Goal: Information Seeking & Learning: Learn about a topic

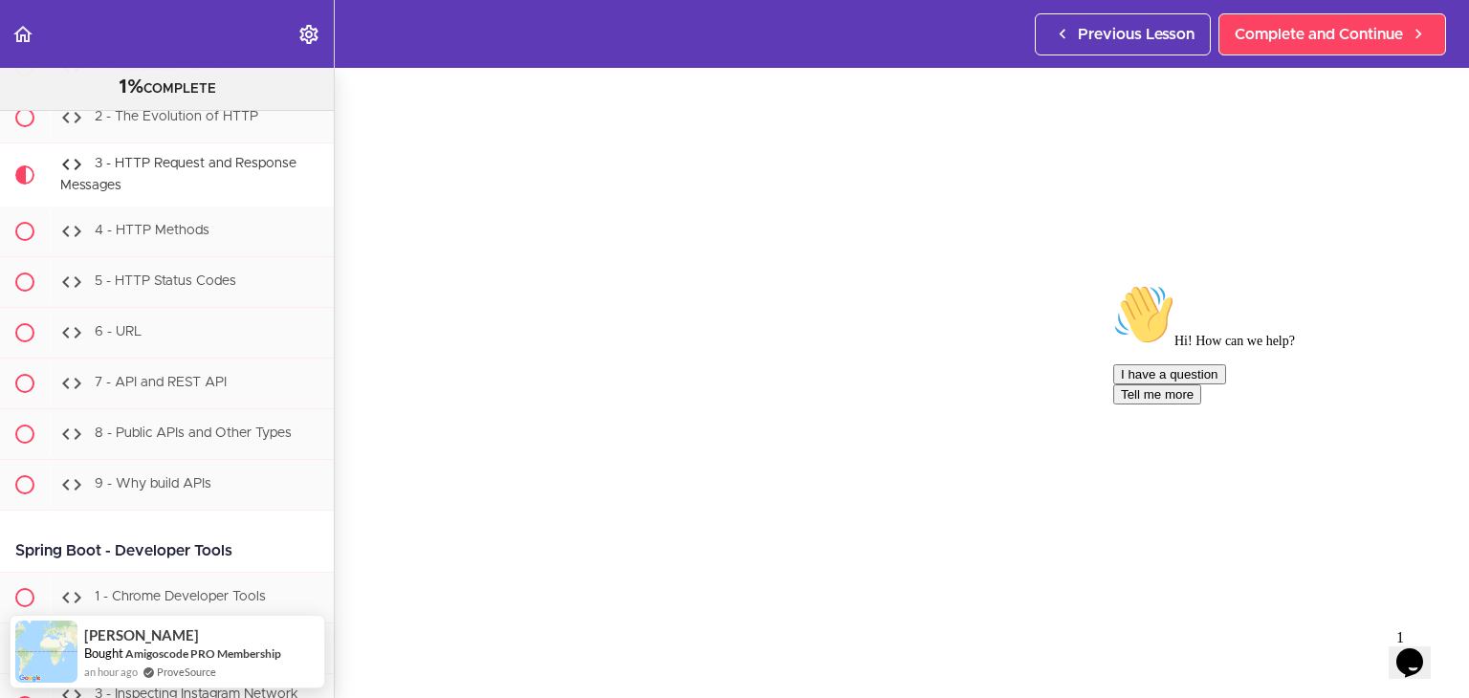
scroll to position [61, 0]
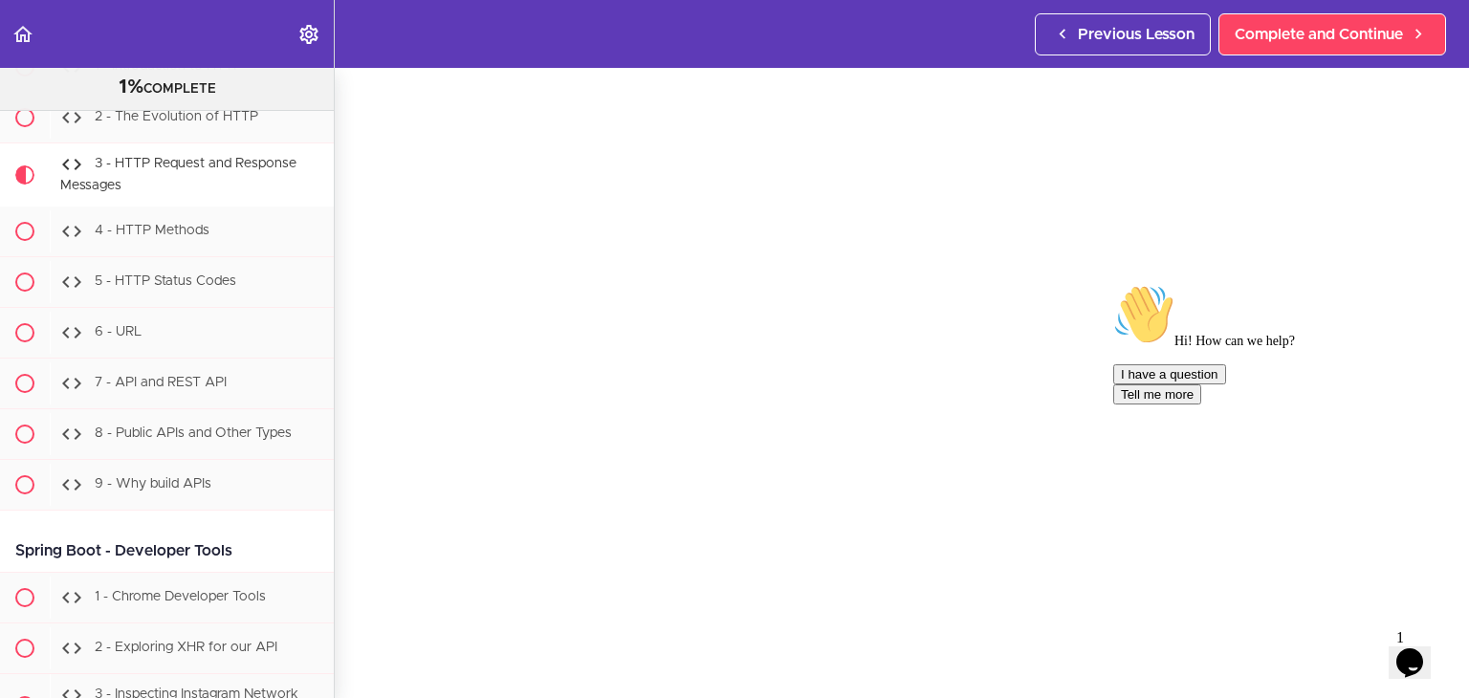
click at [1434, 404] on div "Hi! How can we help? I have a question Tell me more" at bounding box center [1285, 344] width 344 height 120
click at [1113, 284] on icon "Chat attention grabber" at bounding box center [1113, 284] width 0 height 0
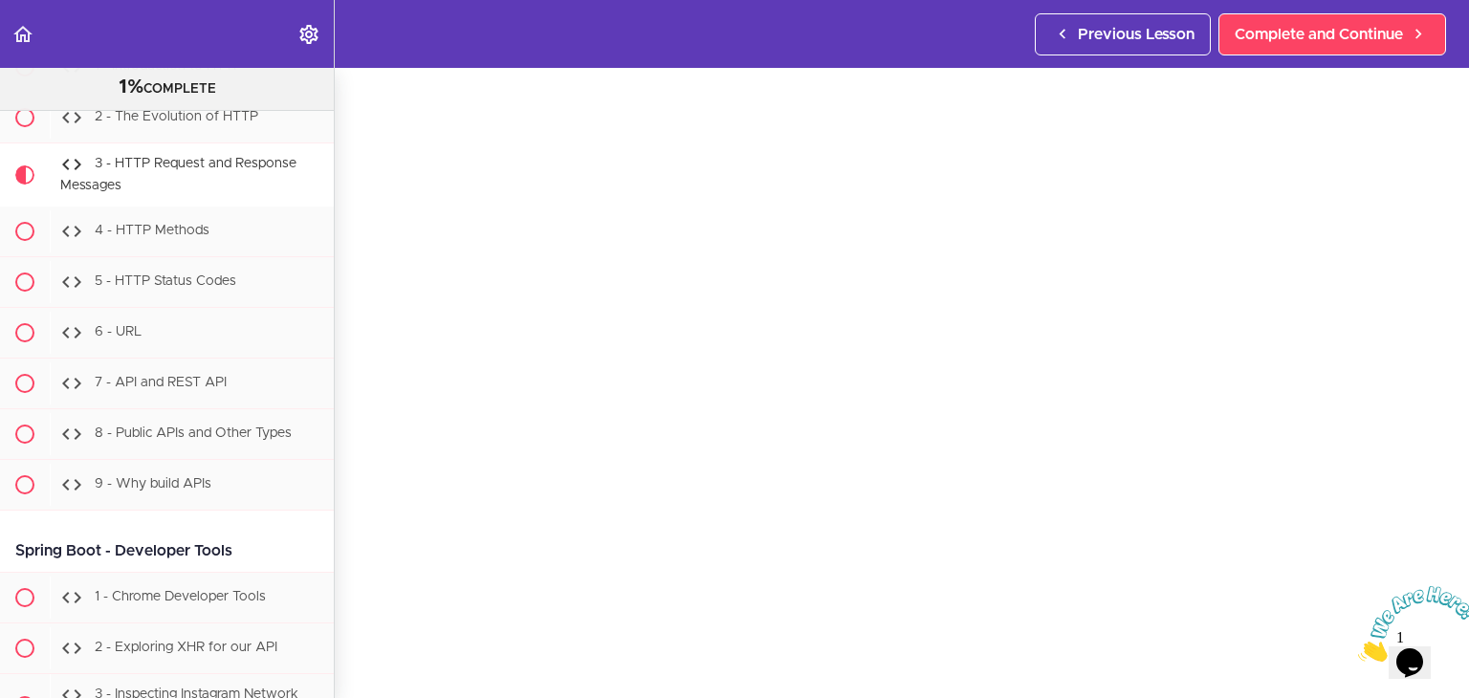
click at [1358, 648] on icon "Close" at bounding box center [1358, 656] width 0 height 16
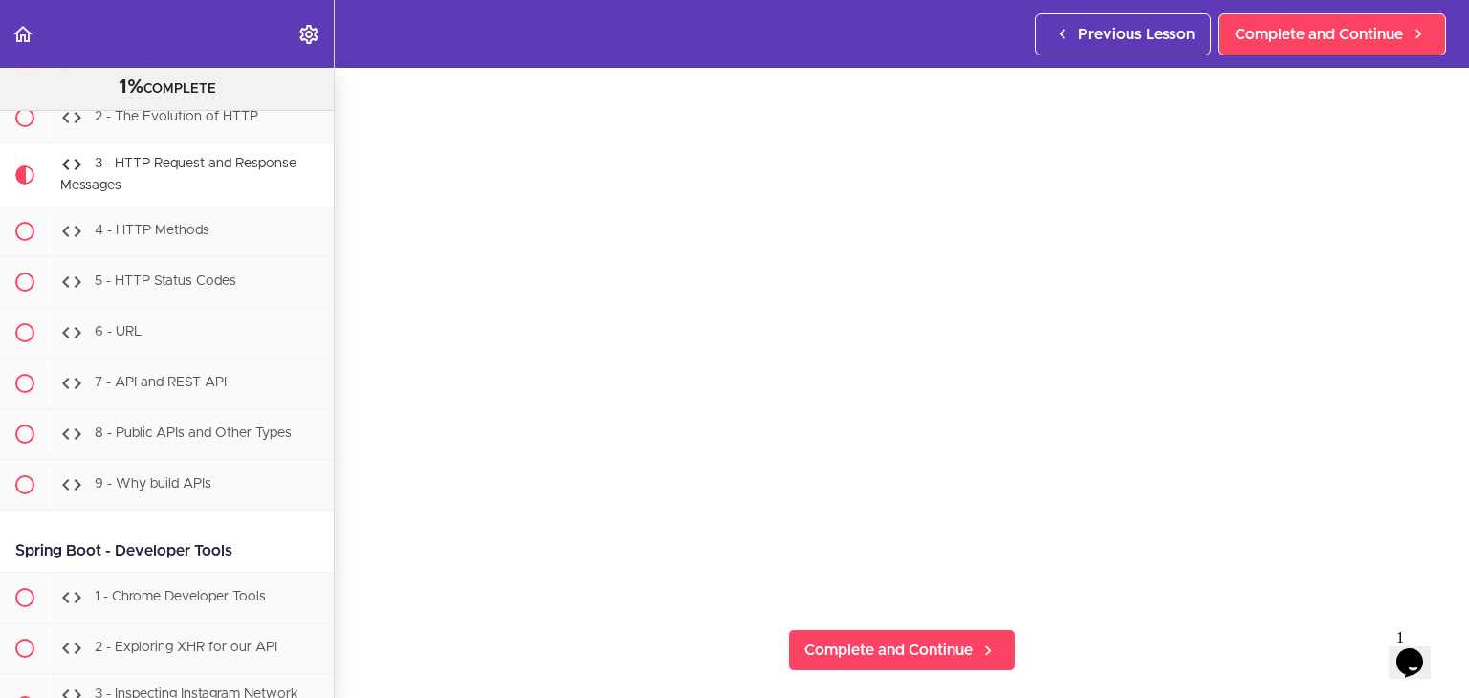
scroll to position [157, 0]
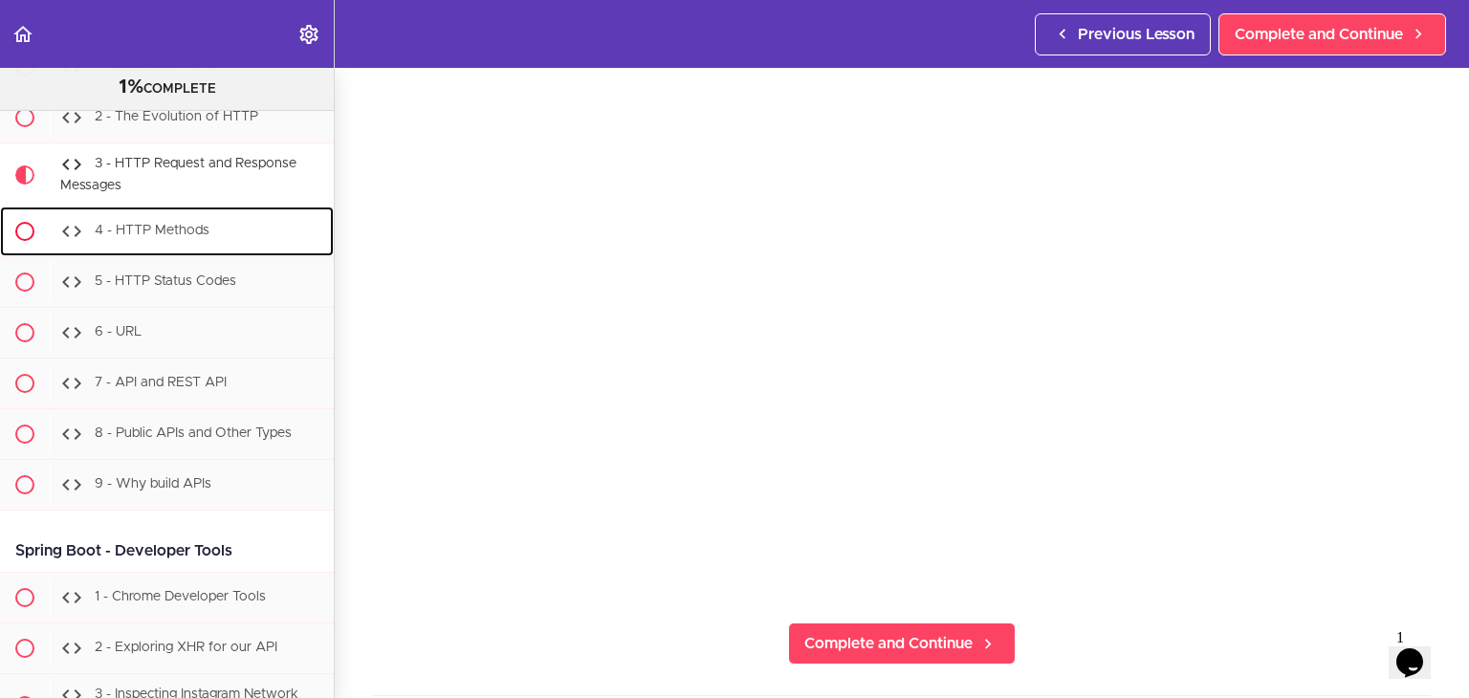
click at [165, 237] on span "4 - HTTP Methods" at bounding box center [152, 230] width 115 height 13
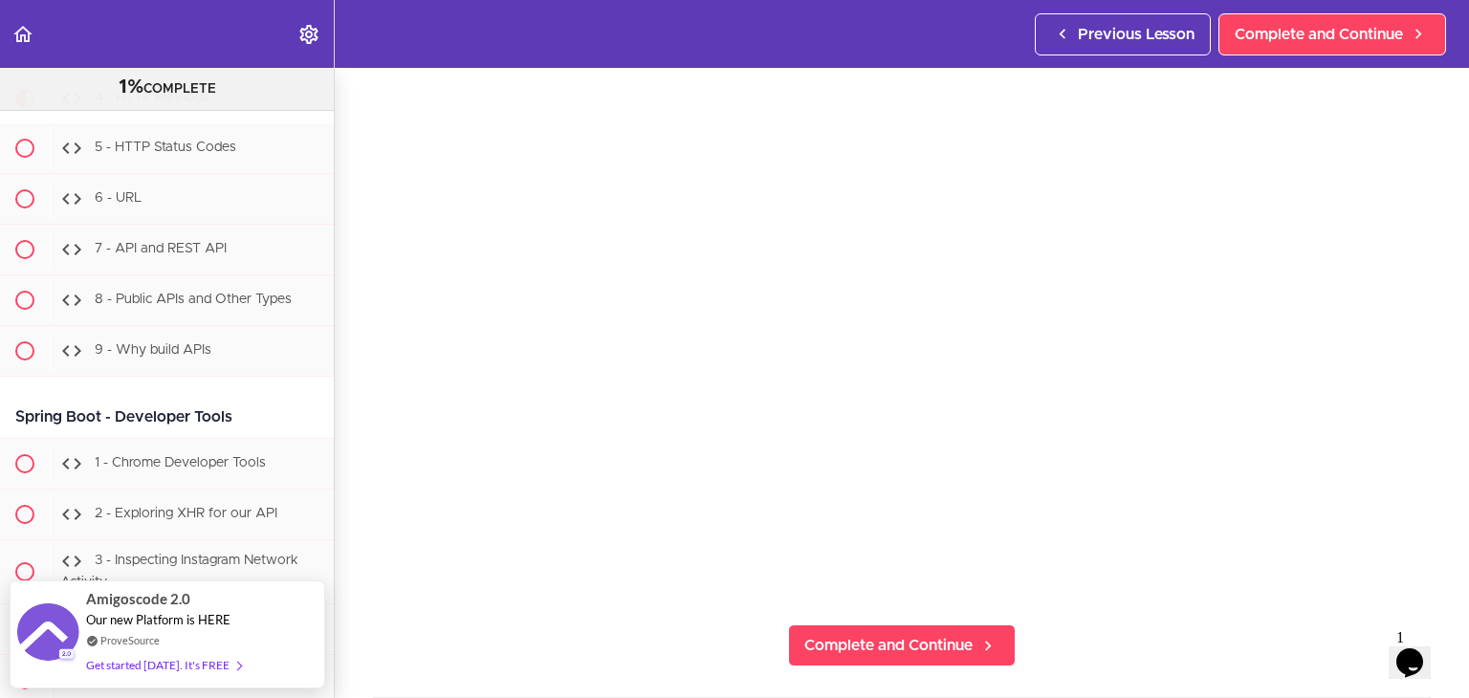
scroll to position [157, 0]
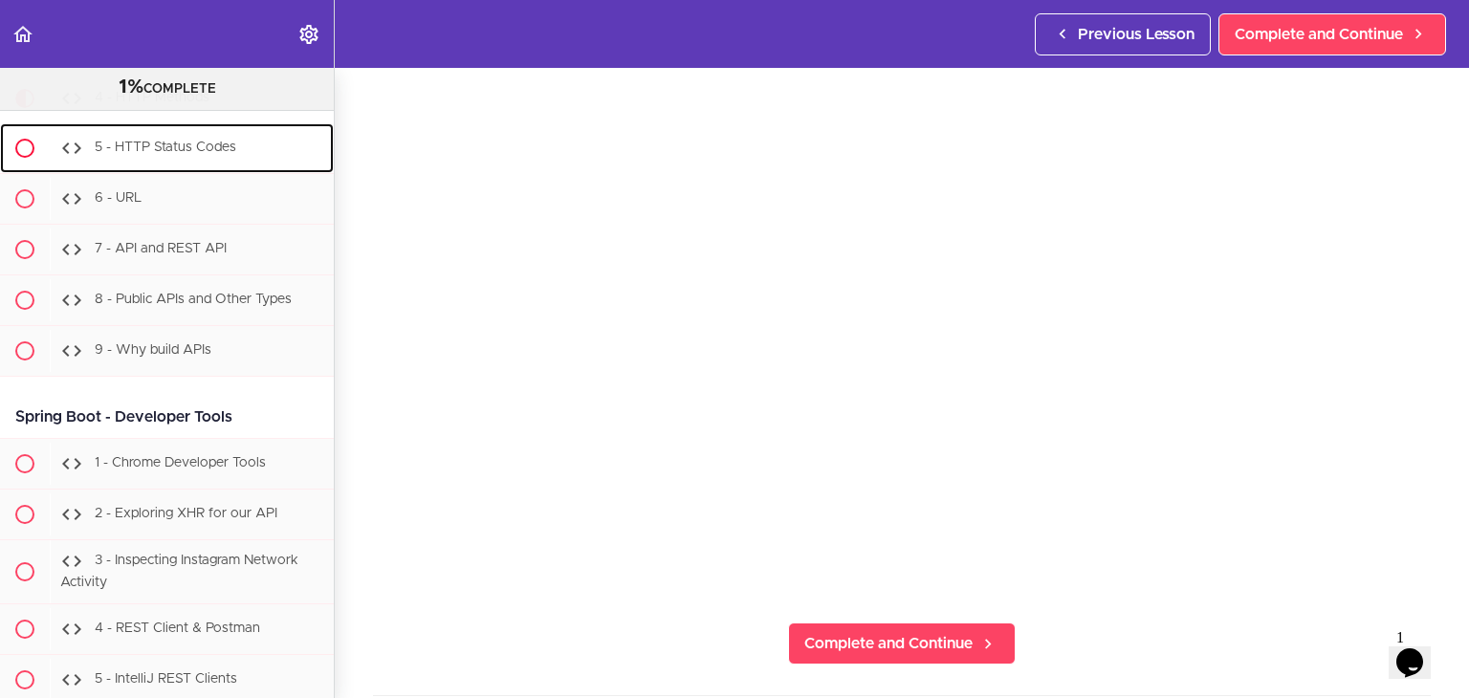
click at [243, 169] on div "5 - HTTP Status Codes" at bounding box center [192, 148] width 284 height 42
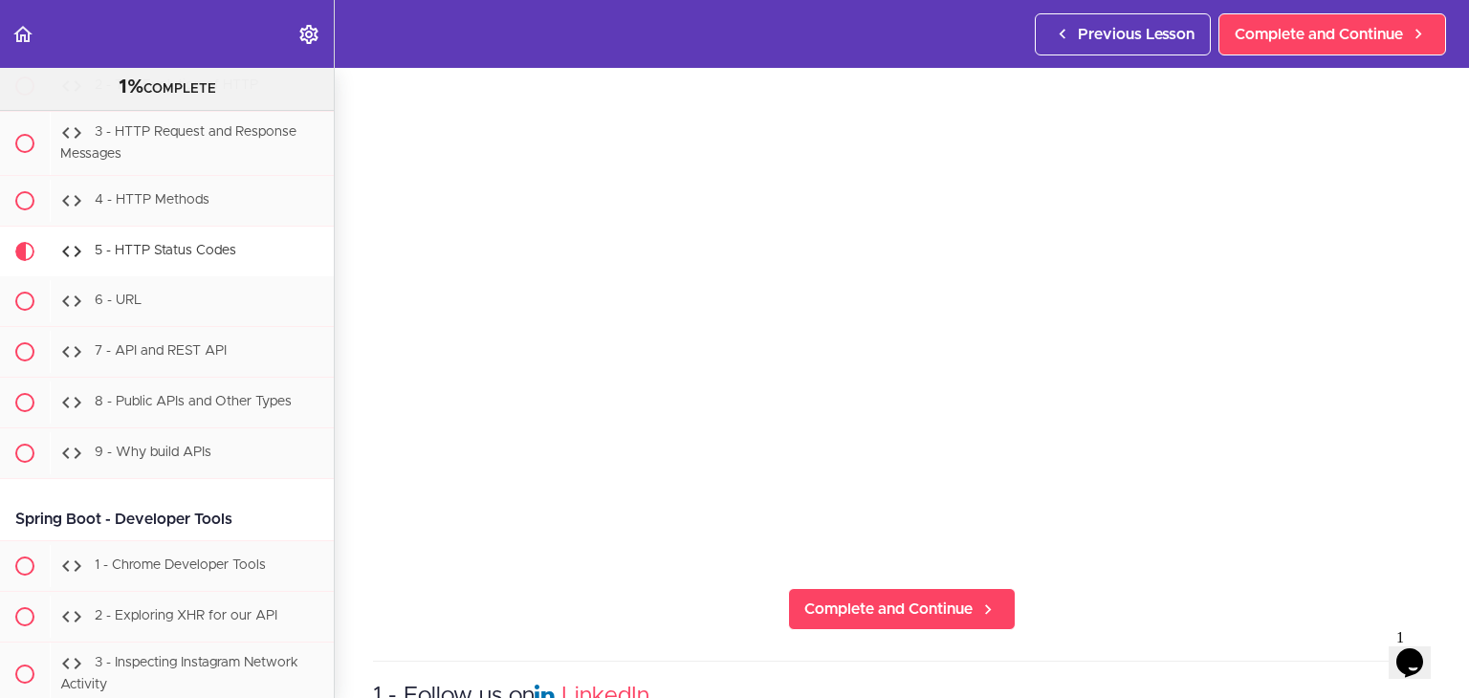
scroll to position [18867, 0]
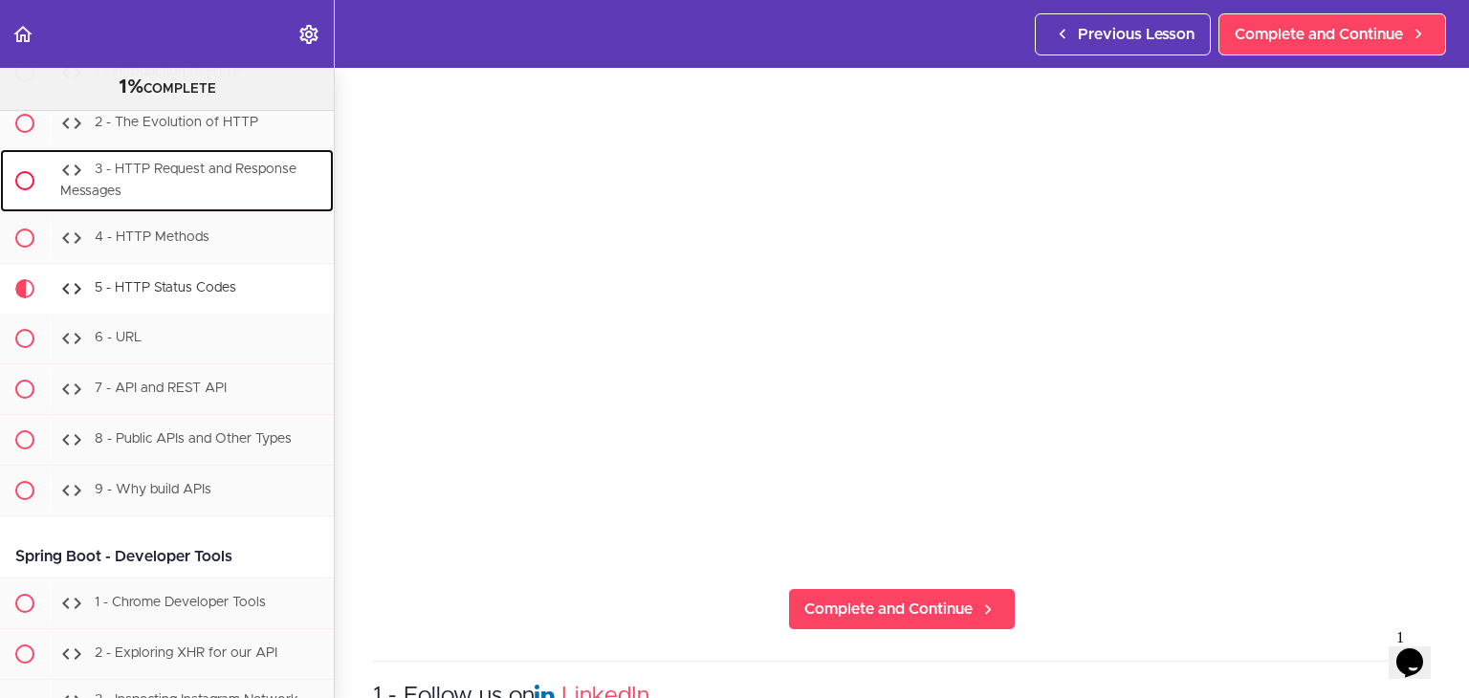
click at [210, 212] on div "3 - HTTP Request and Response Messages" at bounding box center [192, 180] width 284 height 63
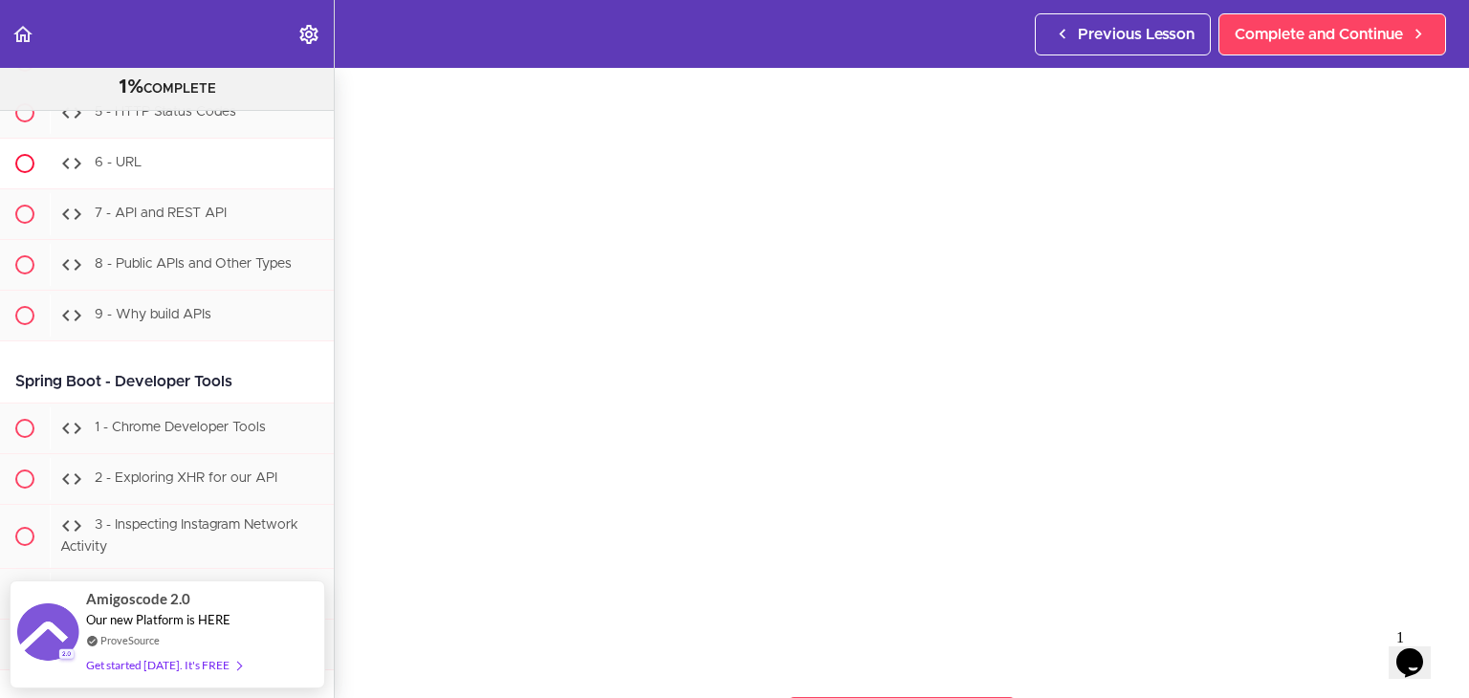
scroll to position [19040, 0]
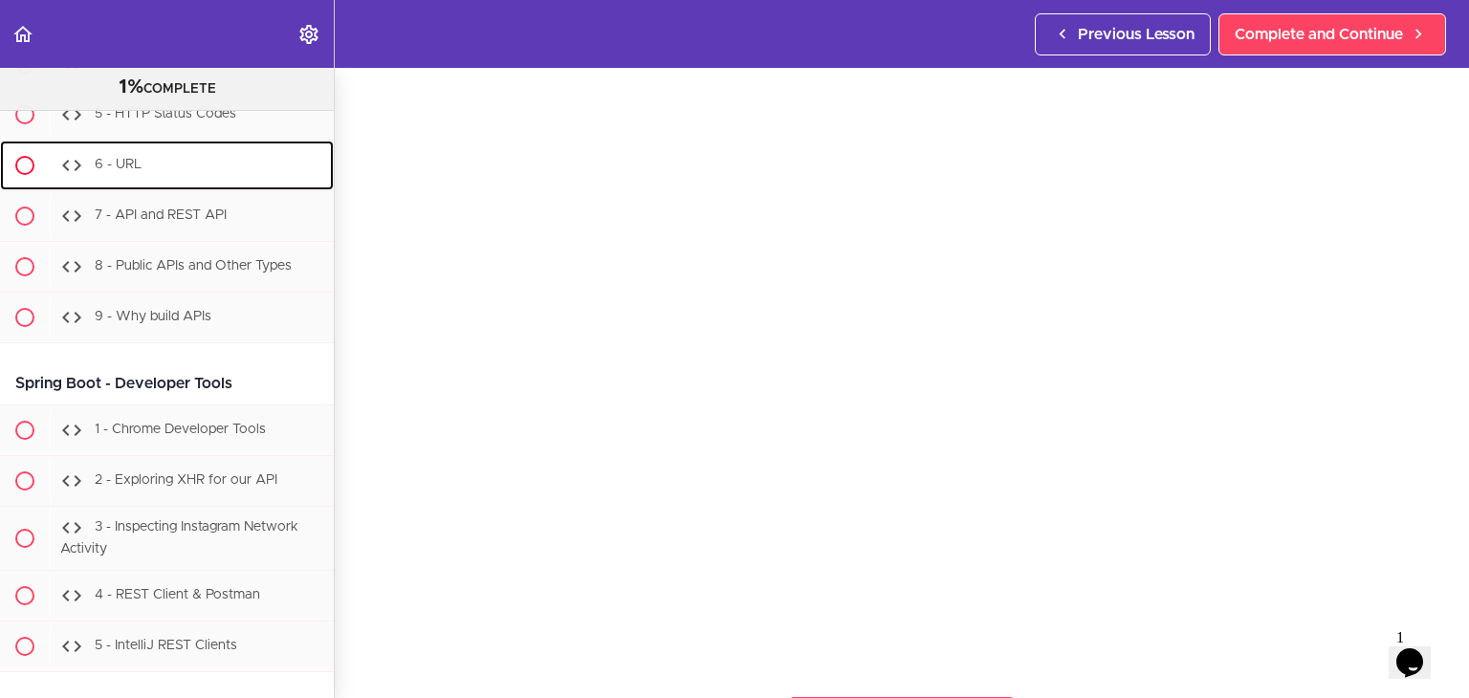
click at [225, 186] on div "6 - URL" at bounding box center [192, 165] width 284 height 42
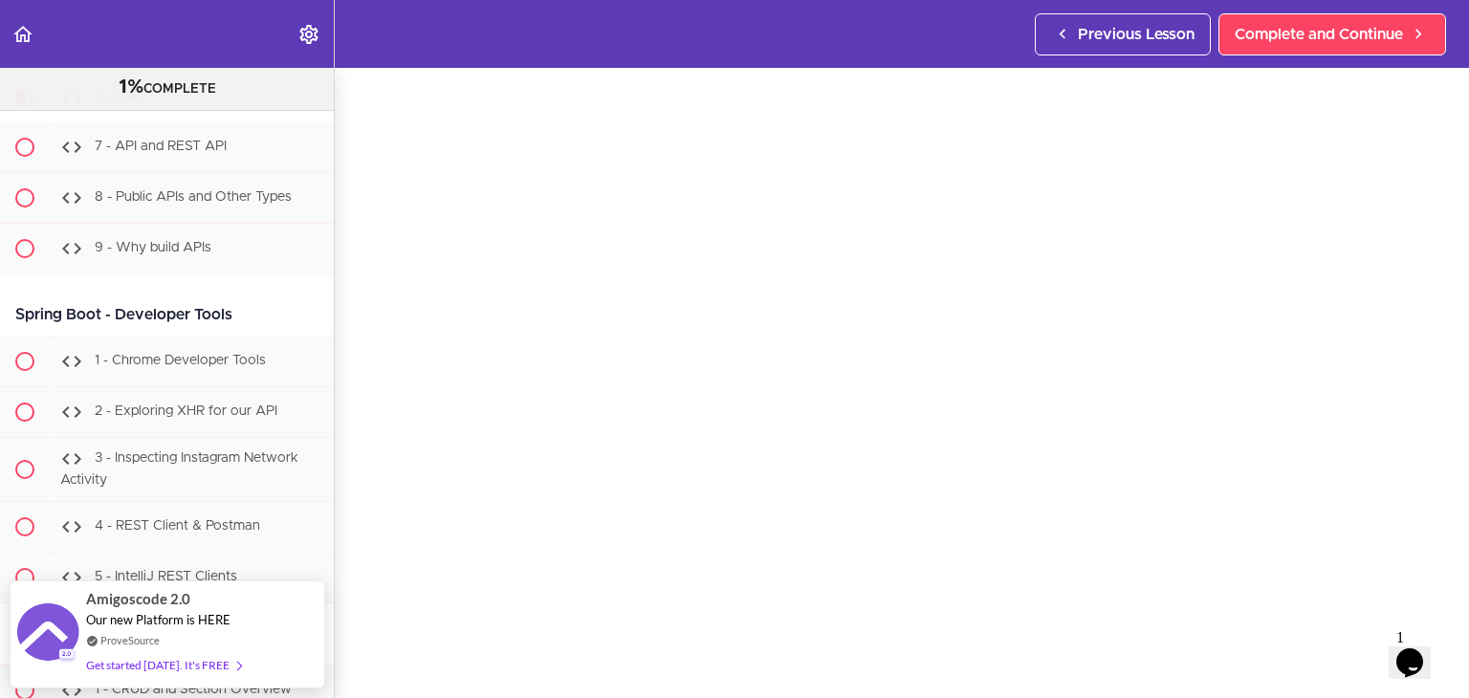
scroll to position [57, 0]
